Goal: Book appointment/travel/reservation

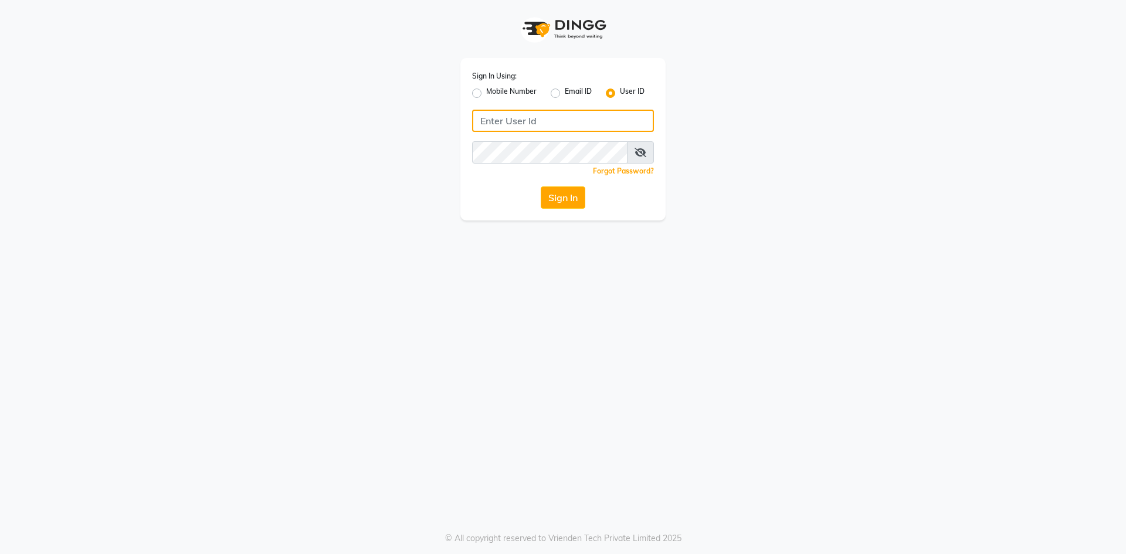
click at [616, 121] on input "Username" at bounding box center [563, 121] width 182 height 22
type input "infinitynails"
click at [541, 186] on button "Sign In" at bounding box center [563, 197] width 45 height 22
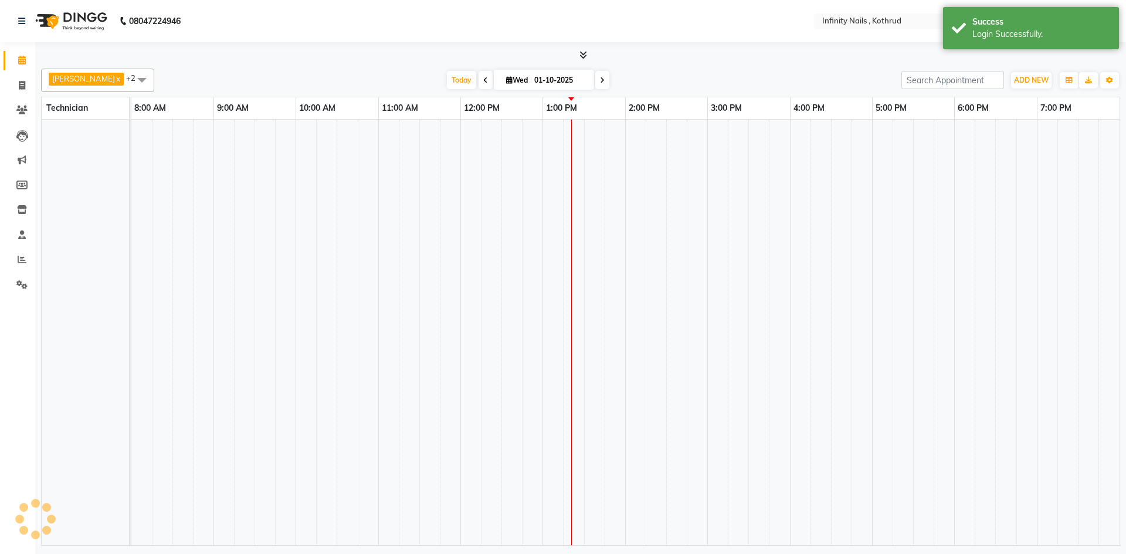
select select "en"
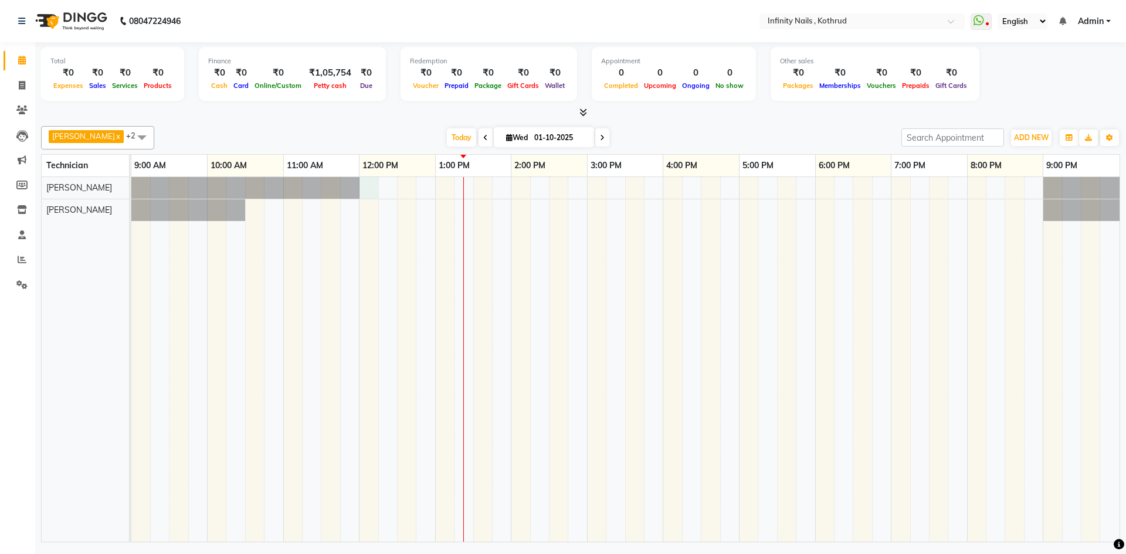
click at [372, 190] on div at bounding box center [625, 359] width 988 height 365
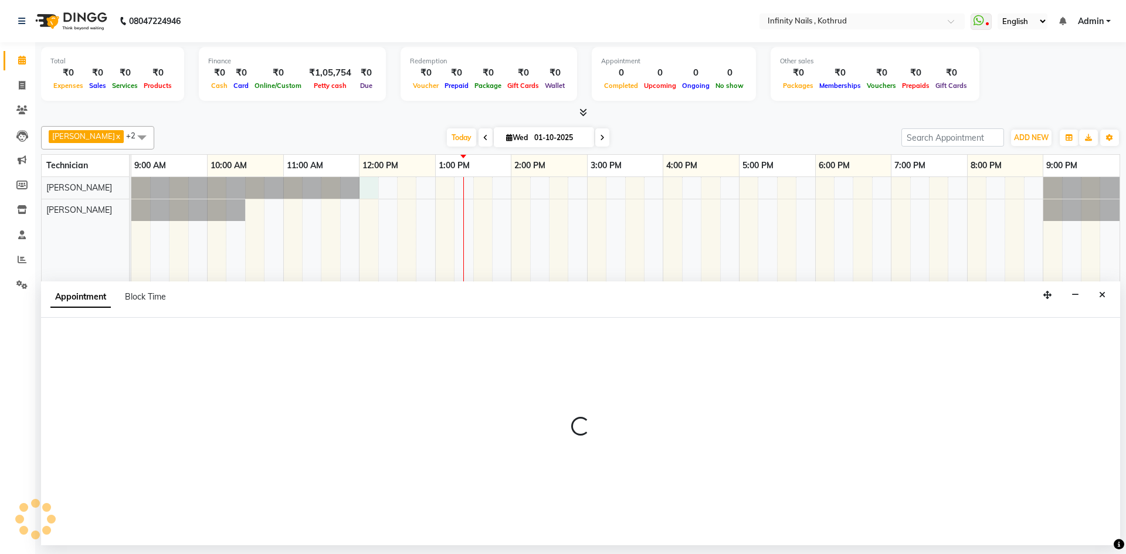
select select "51567"
select select "720"
select select "tentative"
